Goal: Information Seeking & Learning: Learn about a topic

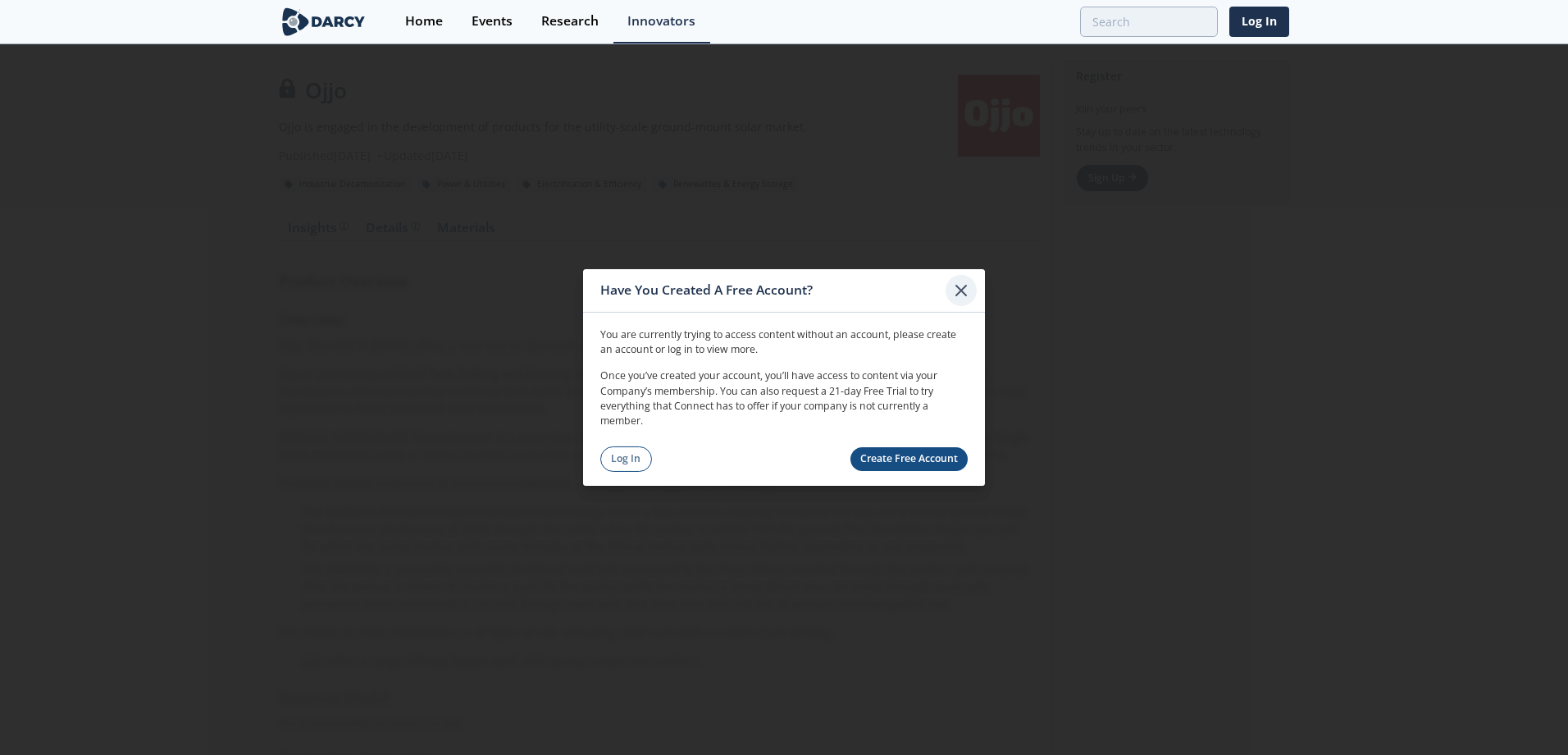
click at [962, 295] on icon at bounding box center [960, 290] width 20 height 20
click at [962, 294] on icon at bounding box center [960, 290] width 20 height 20
